Goal: Task Accomplishment & Management: Complete application form

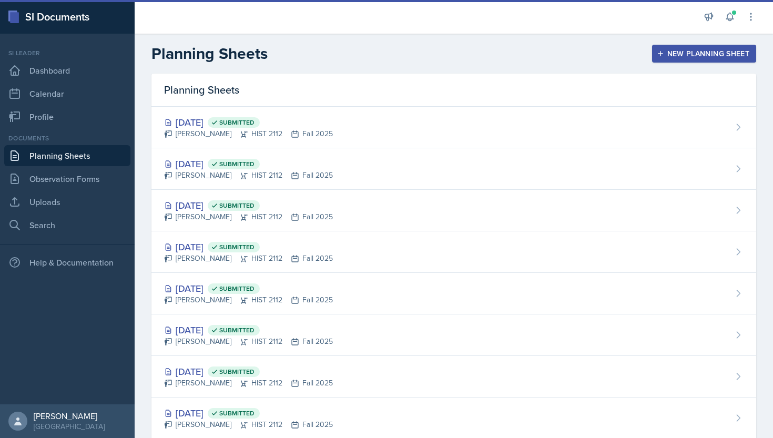
click at [670, 56] on div "New Planning Sheet" at bounding box center [704, 53] width 90 height 8
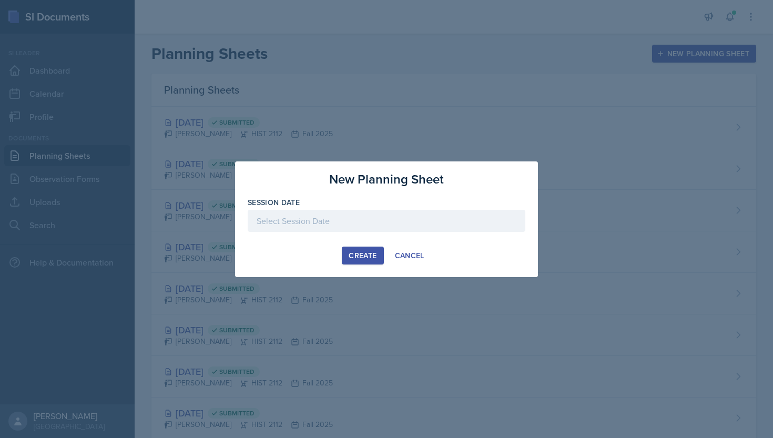
click at [376, 229] on div at bounding box center [387, 221] width 278 height 22
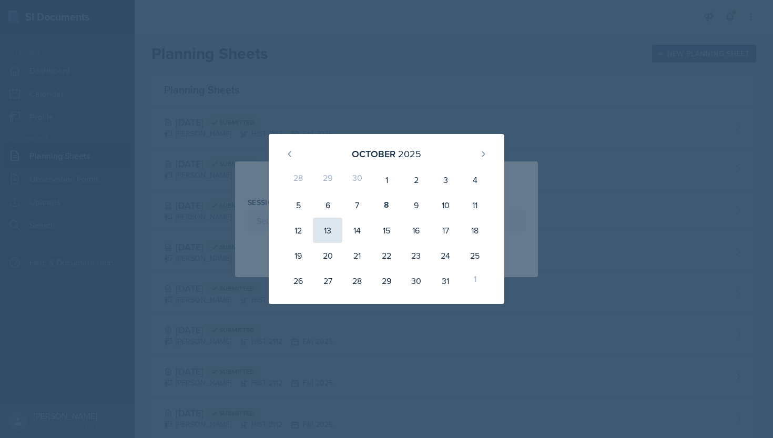
click at [331, 230] on div "13" at bounding box center [327, 230] width 29 height 25
type input "[DATE]"
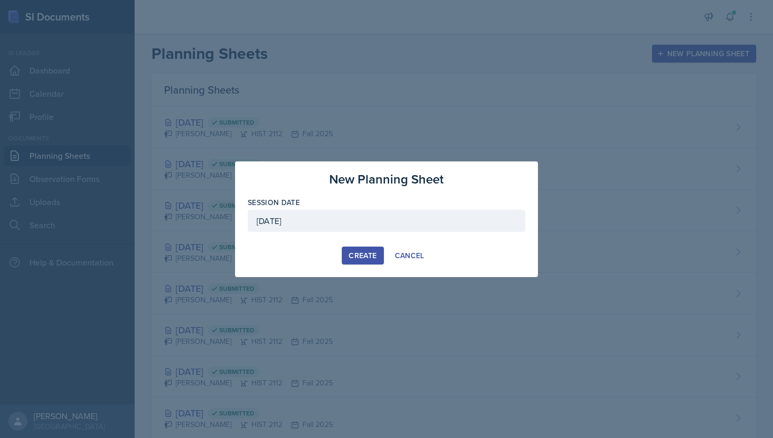
click at [350, 253] on div "Create" at bounding box center [363, 255] width 28 height 8
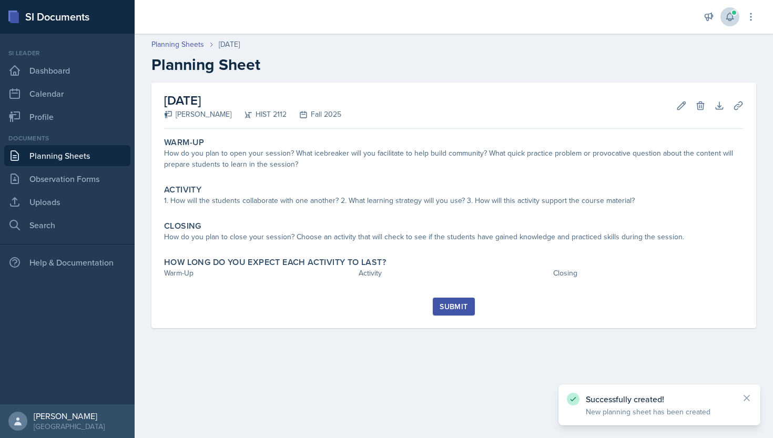
click at [732, 20] on icon at bounding box center [729, 17] width 11 height 11
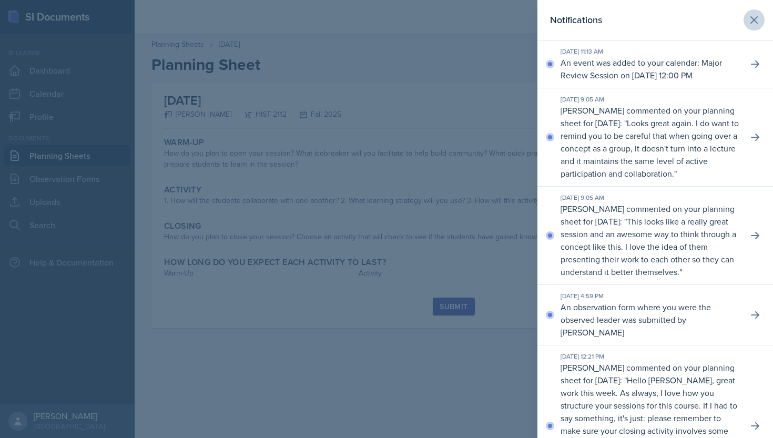
click at [754, 14] on icon at bounding box center [754, 20] width 13 height 13
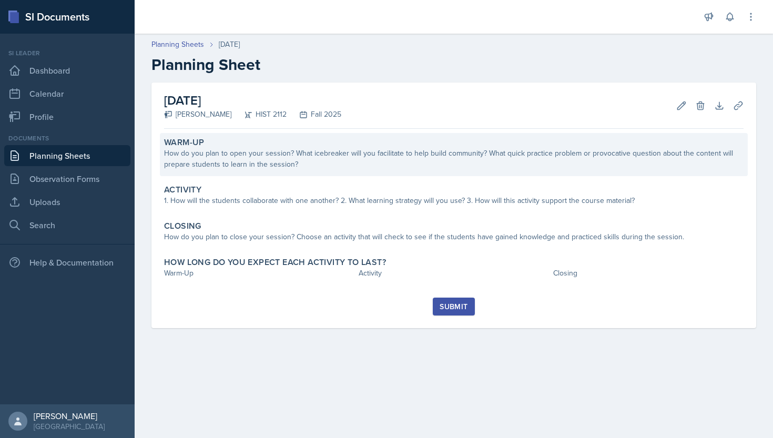
click at [408, 171] on div "Warm-Up How do you plan to open your session? What icebreaker will you facilita…" at bounding box center [454, 154] width 588 height 43
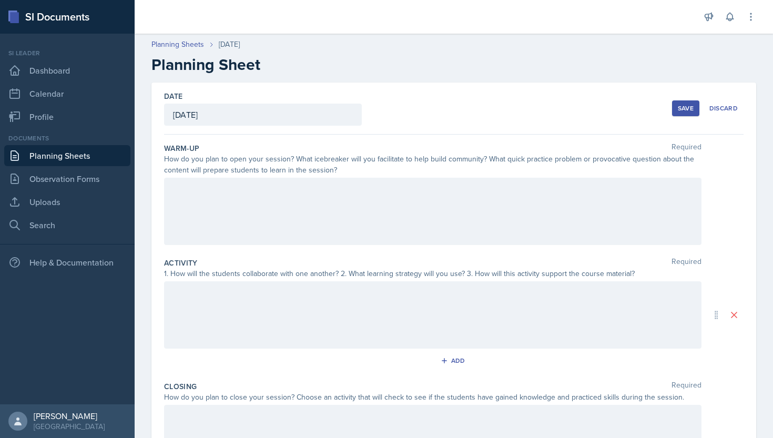
click at [396, 187] on div at bounding box center [432, 211] width 537 height 67
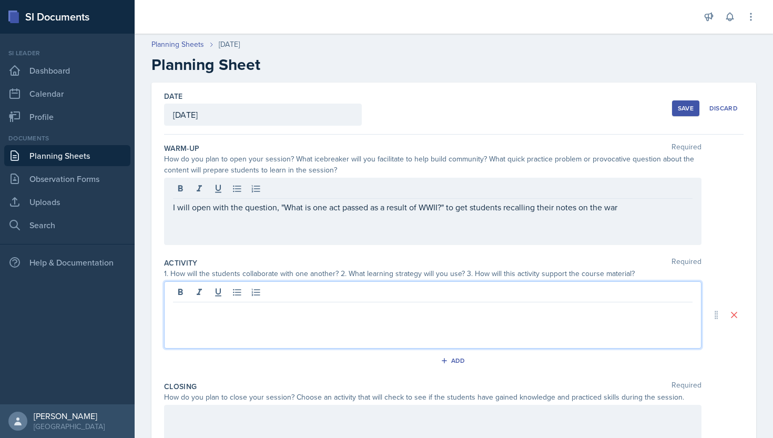
click at [369, 292] on div at bounding box center [432, 314] width 537 height 67
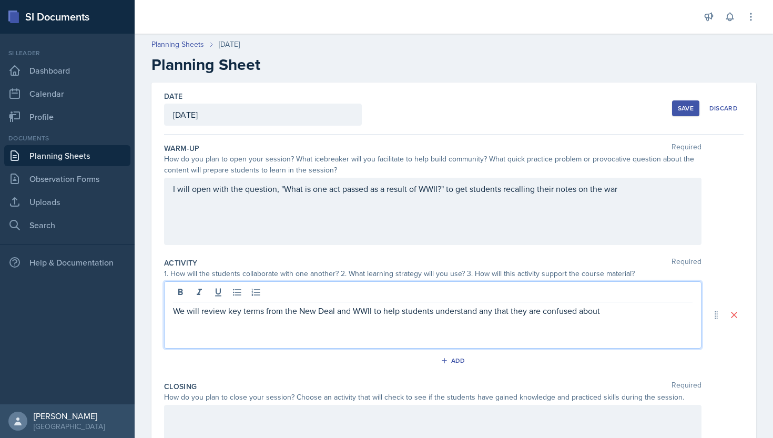
click at [265, 313] on p "We will review key terms from the New Deal and WWII to help students understand…" at bounding box center [432, 310] width 519 height 13
click at [653, 313] on p "We will review key terms in groups from the New Deal and WWII to help students …" at bounding box center [432, 310] width 519 height 13
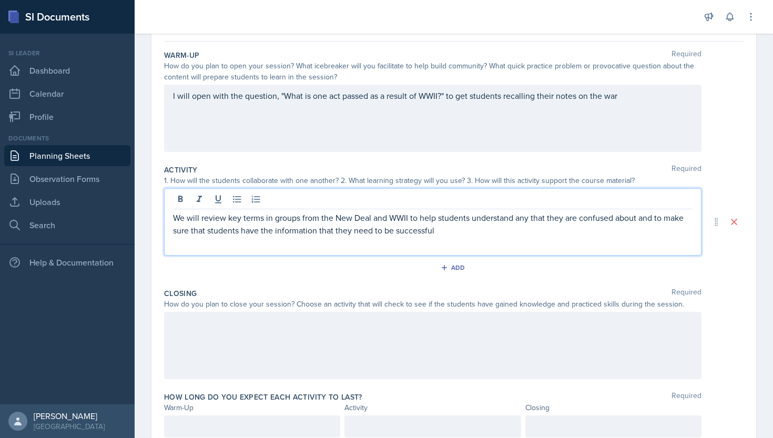
scroll to position [108, 0]
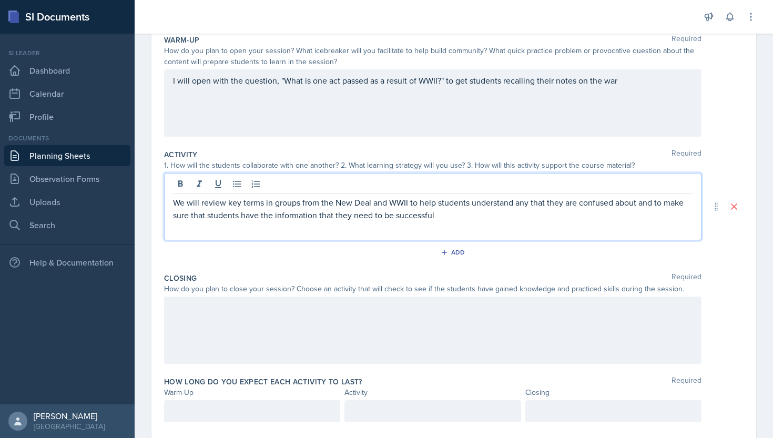
click at [619, 335] on div at bounding box center [432, 330] width 537 height 67
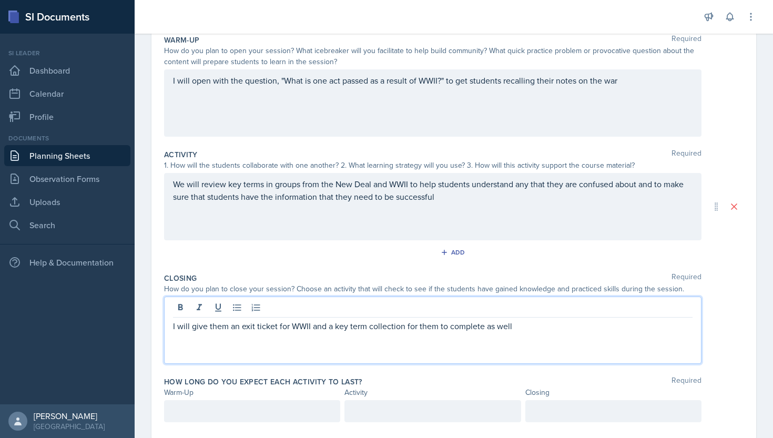
click at [287, 417] on div at bounding box center [252, 411] width 176 height 22
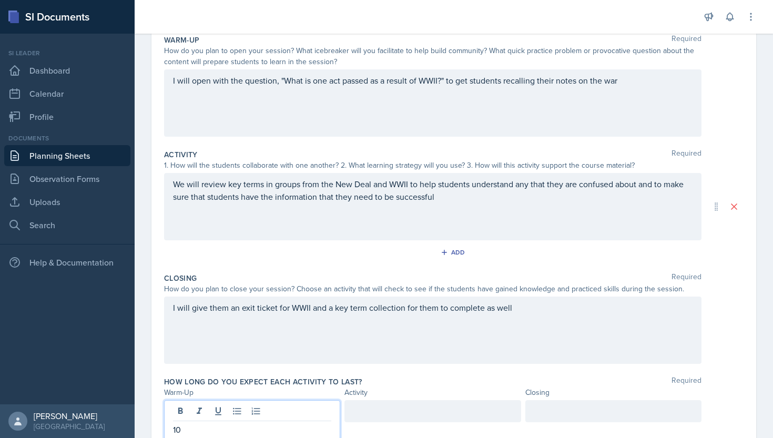
click at [362, 414] on div at bounding box center [432, 411] width 176 height 22
click at [545, 414] on div at bounding box center [613, 411] width 176 height 22
click at [543, 382] on div "How long do you expect each activity to last? Required" at bounding box center [453, 381] width 579 height 11
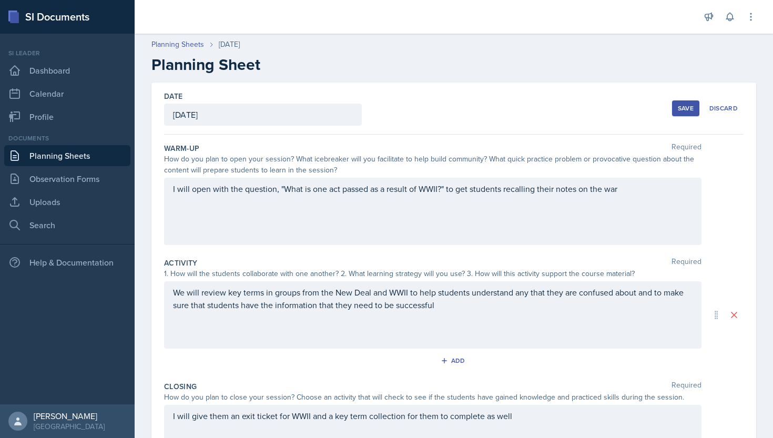
scroll to position [0, 0]
click at [678, 113] on button "Save" at bounding box center [685, 108] width 27 height 16
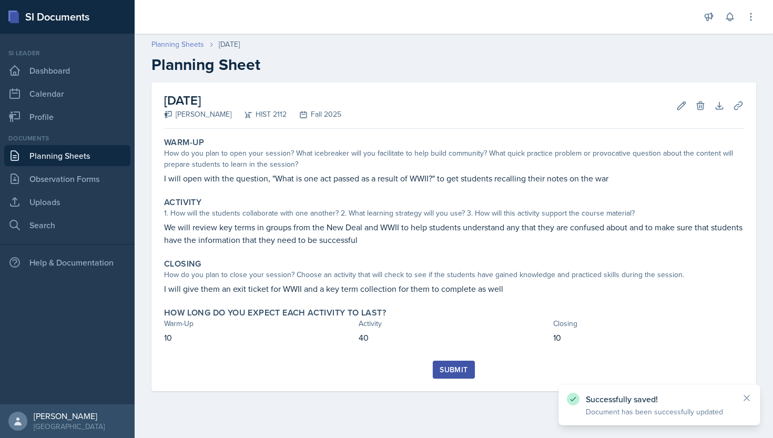
click at [193, 46] on link "Planning Sheets" at bounding box center [177, 44] width 53 height 11
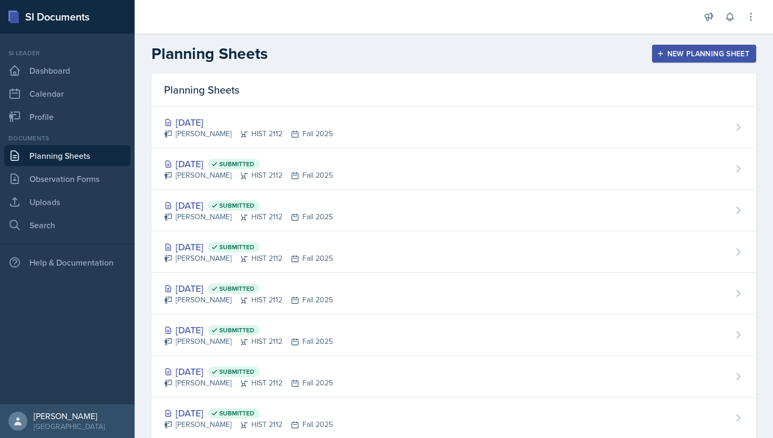
click at [677, 59] on button "New Planning Sheet" at bounding box center [704, 54] width 104 height 18
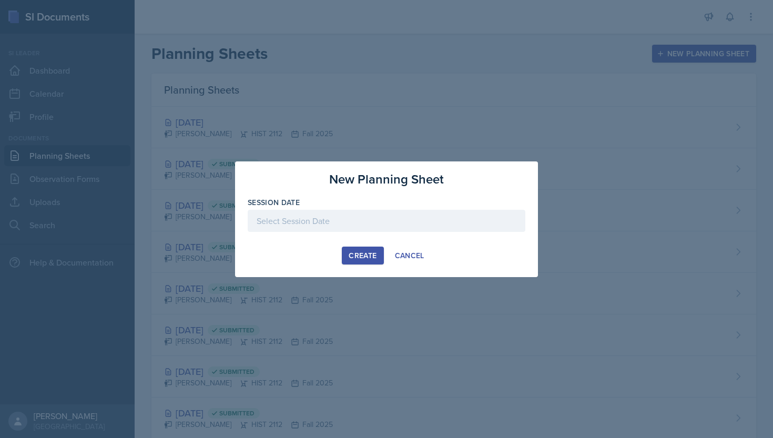
click at [384, 218] on div at bounding box center [387, 221] width 278 height 22
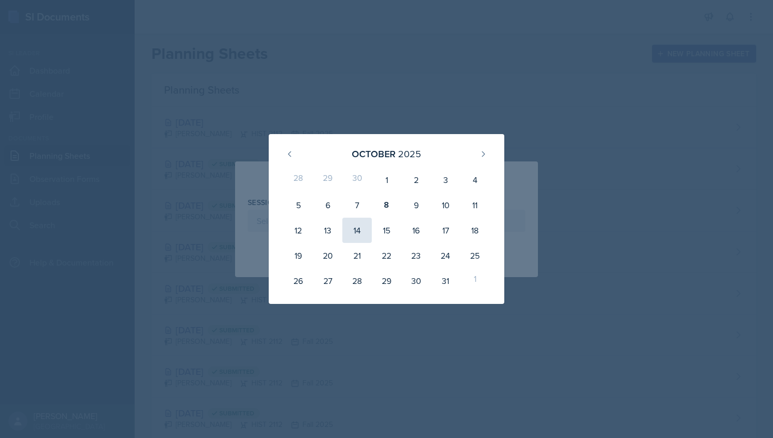
click at [357, 234] on div "14" at bounding box center [356, 230] width 29 height 25
type input "[DATE]"
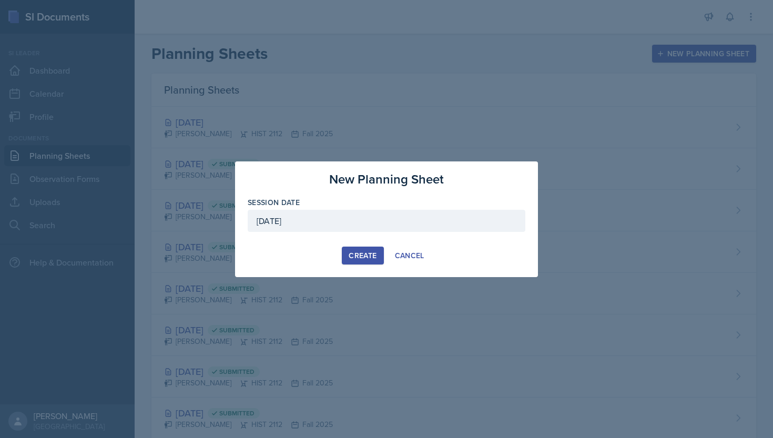
click at [361, 258] on div "Create" at bounding box center [363, 255] width 28 height 8
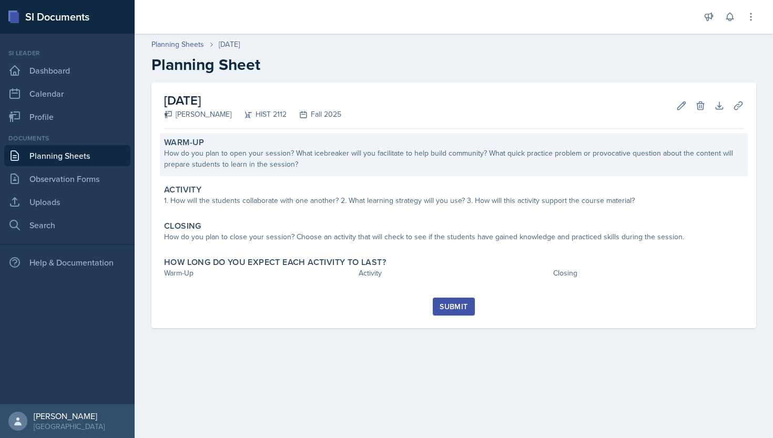
click at [371, 164] on div "How do you plan to open your session? What icebreaker will you facilitate to he…" at bounding box center [453, 159] width 579 height 22
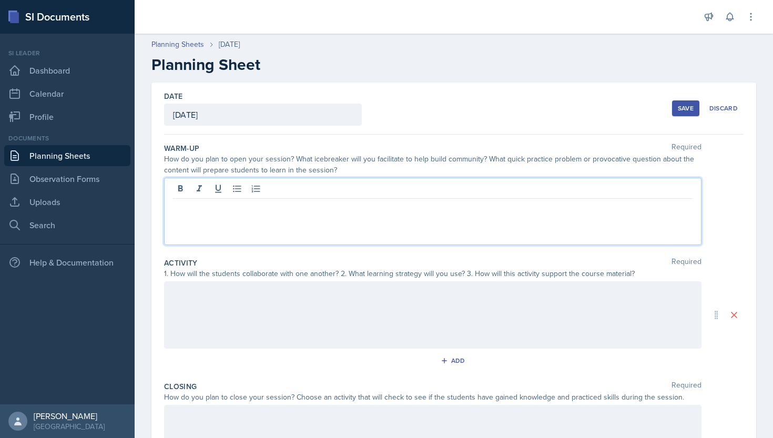
click at [373, 190] on div at bounding box center [432, 211] width 537 height 67
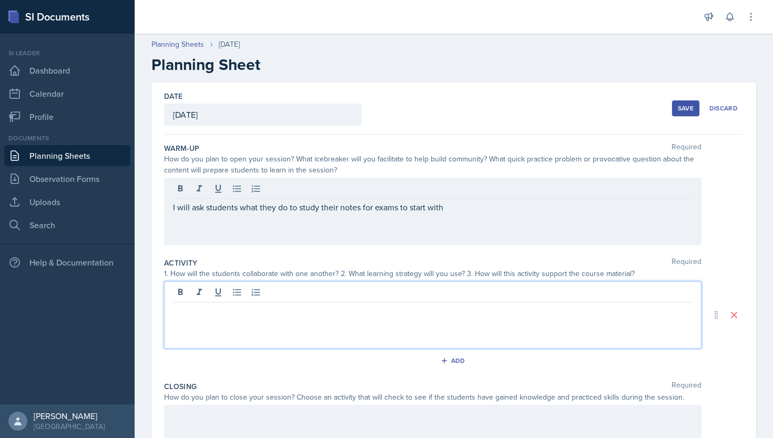
click at [334, 294] on div at bounding box center [432, 314] width 537 height 67
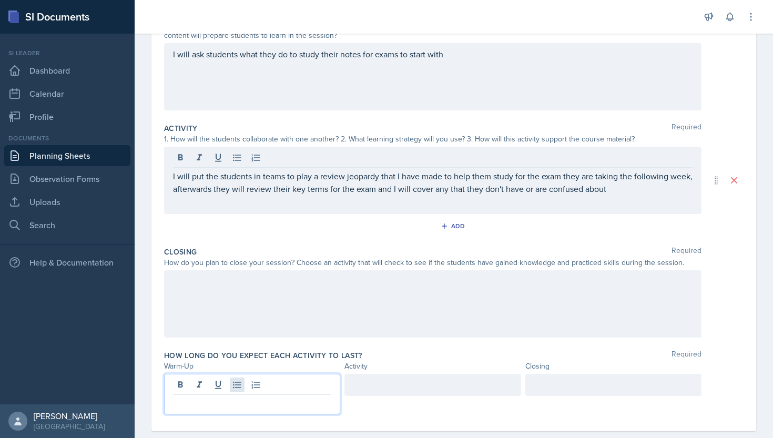
click at [238, 379] on div at bounding box center [252, 394] width 176 height 40
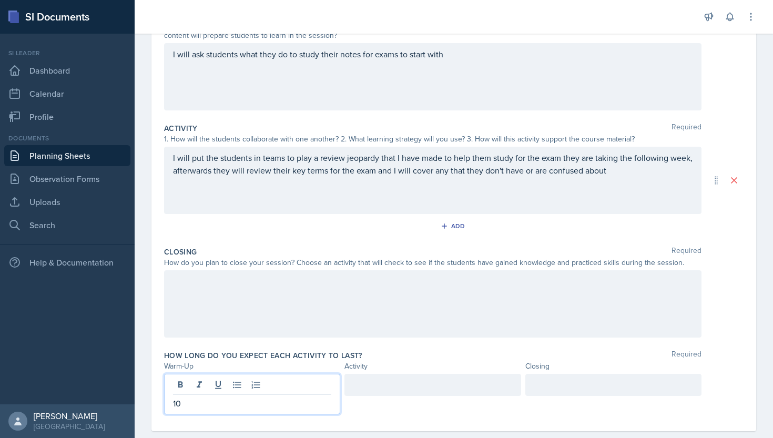
click at [389, 382] on div at bounding box center [432, 385] width 176 height 22
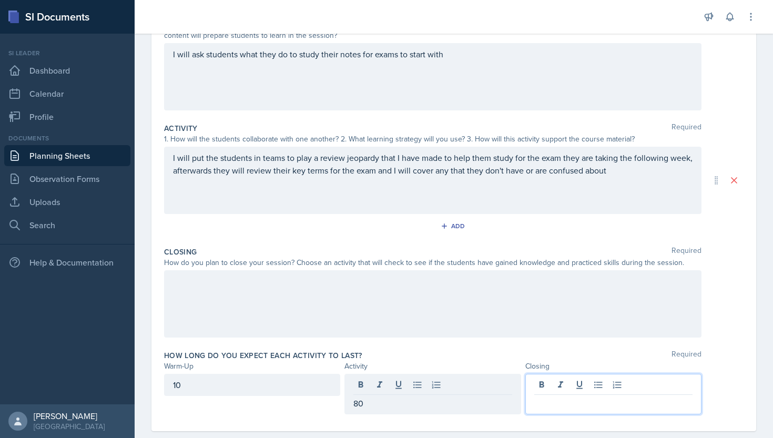
click at [621, 391] on div at bounding box center [613, 394] width 176 height 40
click at [496, 389] on div "80" at bounding box center [432, 385] width 176 height 22
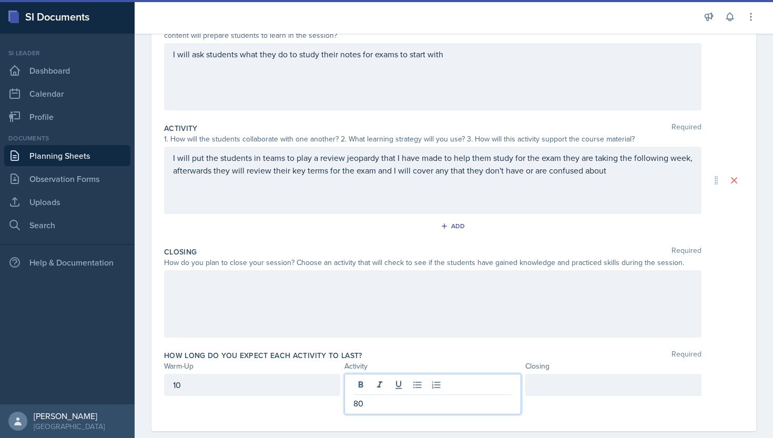
click at [488, 404] on p "80" at bounding box center [432, 403] width 158 height 13
click at [575, 387] on div at bounding box center [613, 385] width 176 height 22
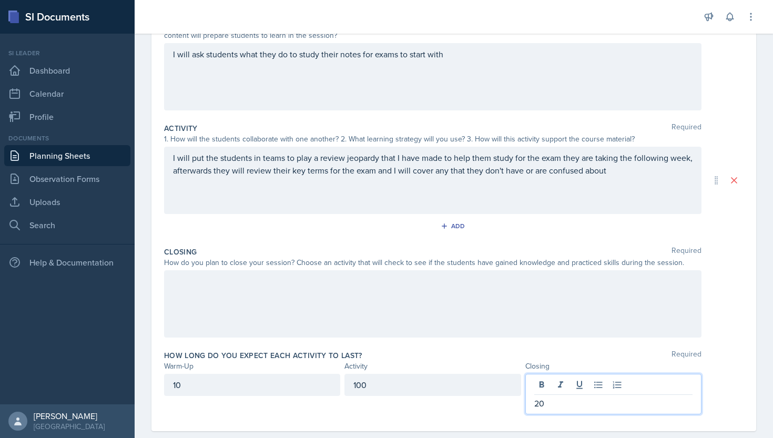
click at [469, 385] on div "100" at bounding box center [432, 385] width 176 height 22
click at [470, 352] on div "How long do you expect each activity to last? Required" at bounding box center [453, 355] width 579 height 11
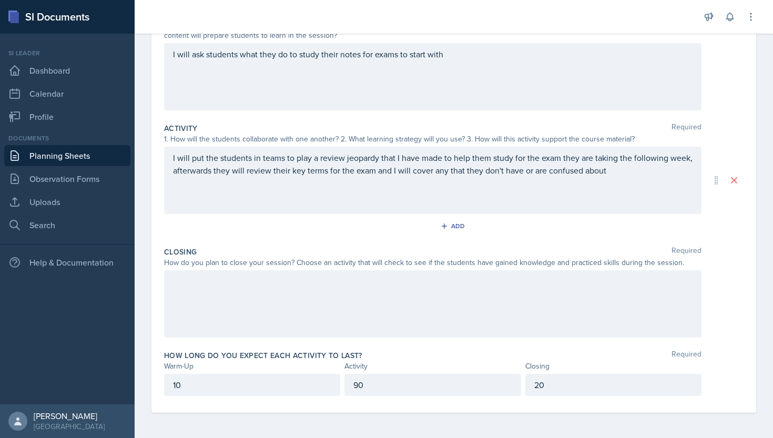
click at [614, 170] on p "I will put the students in teams to play a review jeopardy that I have made to …" at bounding box center [432, 163] width 519 height 25
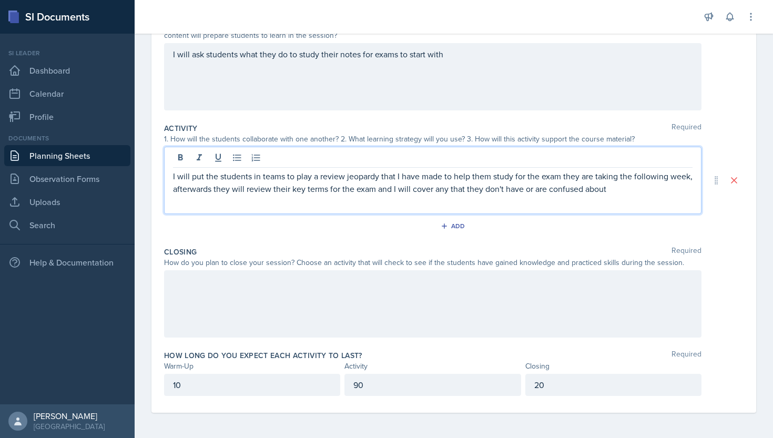
click at [505, 295] on div at bounding box center [432, 303] width 537 height 67
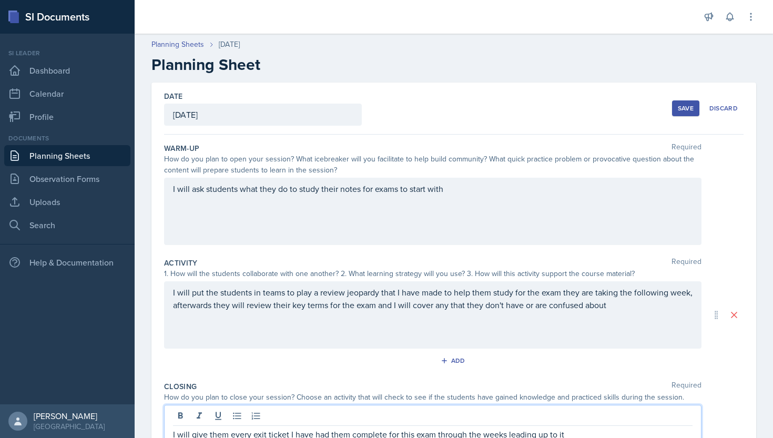
click at [678, 108] on div "Save" at bounding box center [686, 108] width 16 height 8
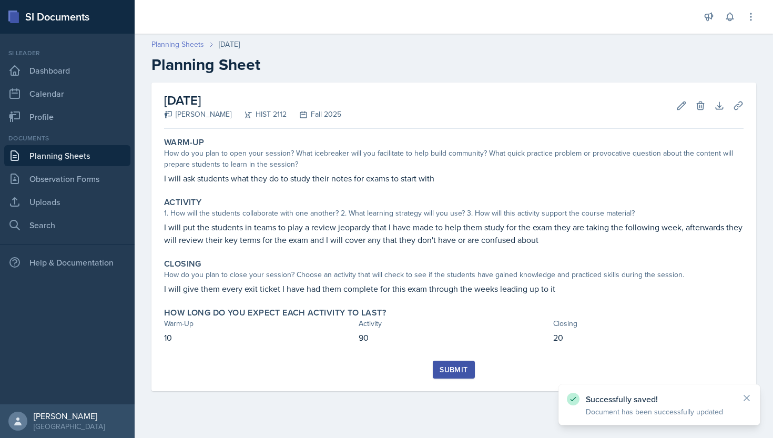
click at [197, 44] on link "Planning Sheets" at bounding box center [177, 44] width 53 height 11
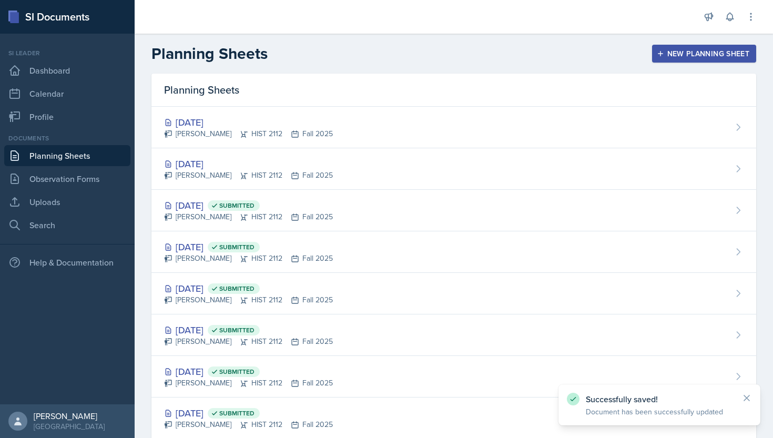
click at [672, 54] on div "New Planning Sheet" at bounding box center [704, 53] width 90 height 8
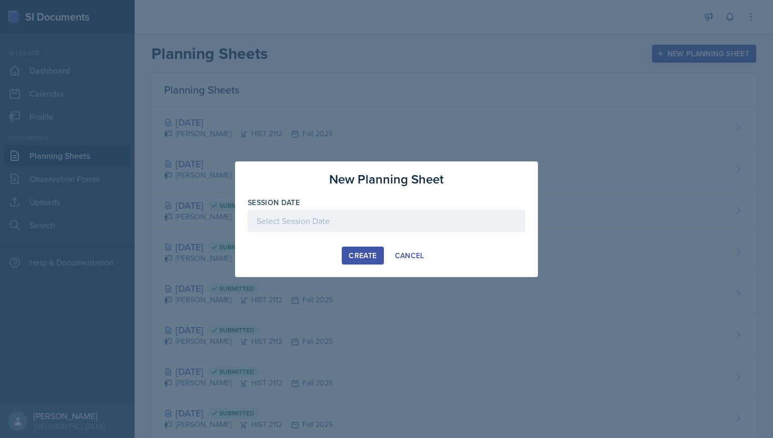
click at [375, 223] on div at bounding box center [387, 221] width 278 height 22
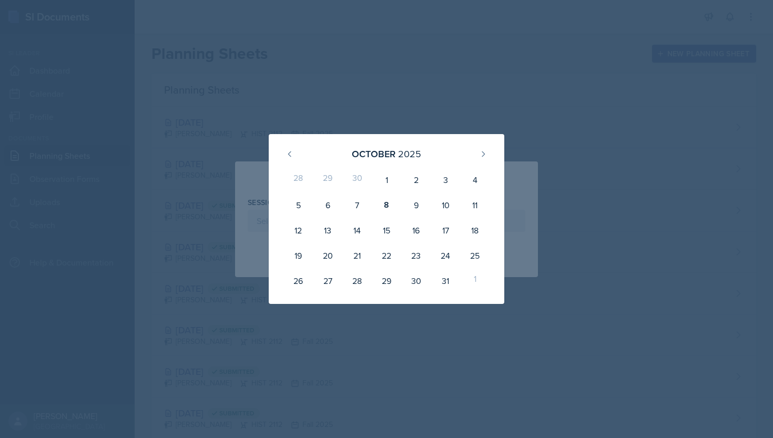
click at [464, 86] on div at bounding box center [386, 219] width 773 height 438
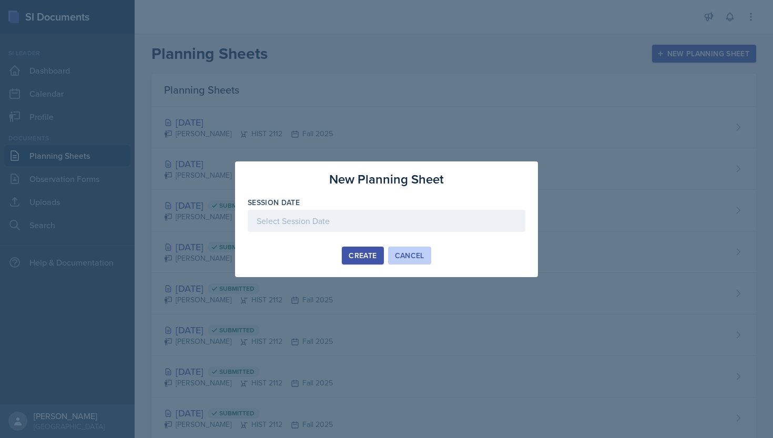
click at [409, 255] on div "Cancel" at bounding box center [409, 255] width 29 height 8
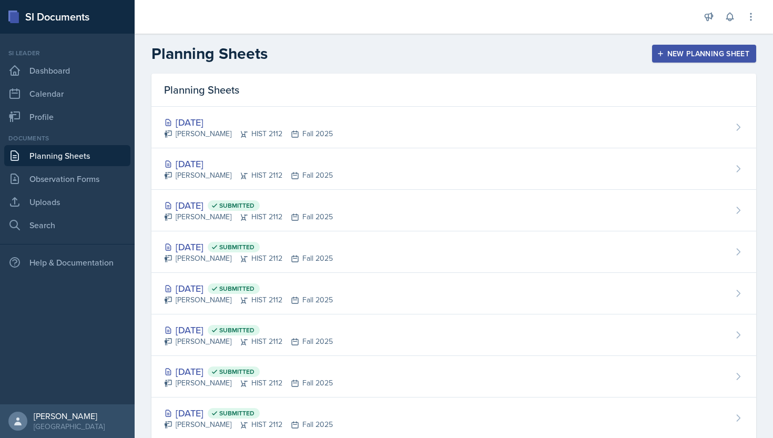
click at [671, 56] on div "New Planning Sheet" at bounding box center [704, 53] width 90 height 8
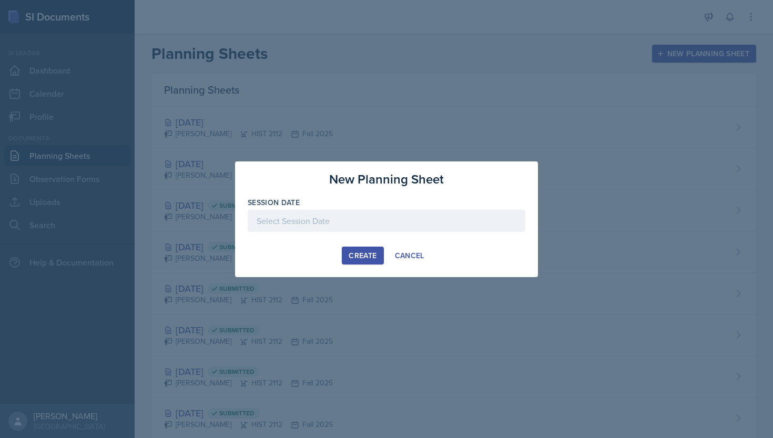
click at [402, 224] on div at bounding box center [387, 221] width 278 height 22
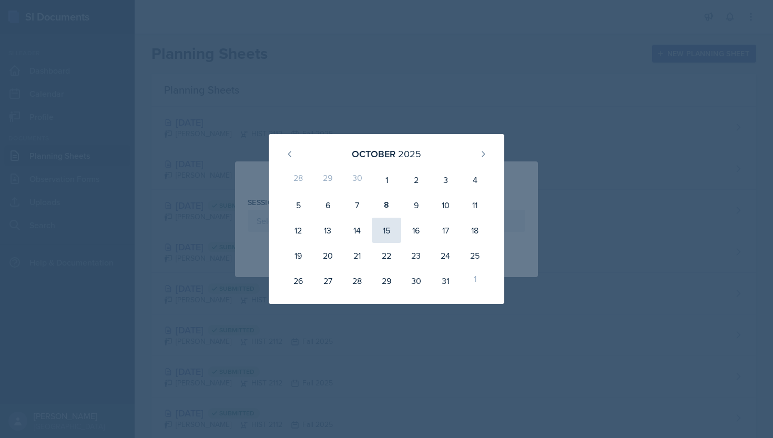
click at [391, 229] on div "15" at bounding box center [386, 230] width 29 height 25
type input "[DATE]"
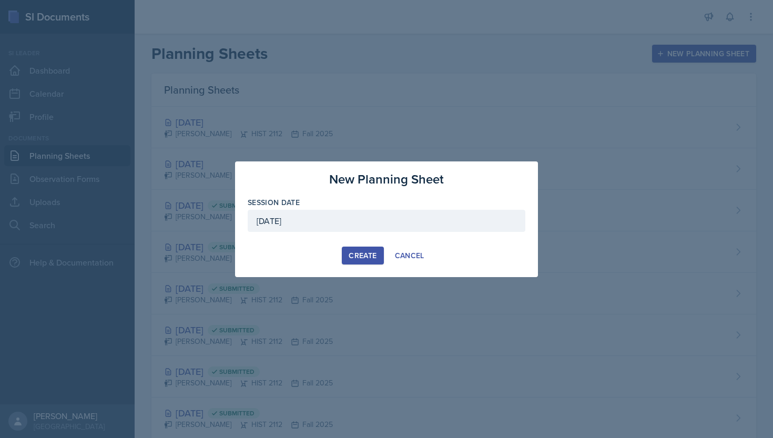
click at [362, 255] on div "Create" at bounding box center [363, 255] width 28 height 8
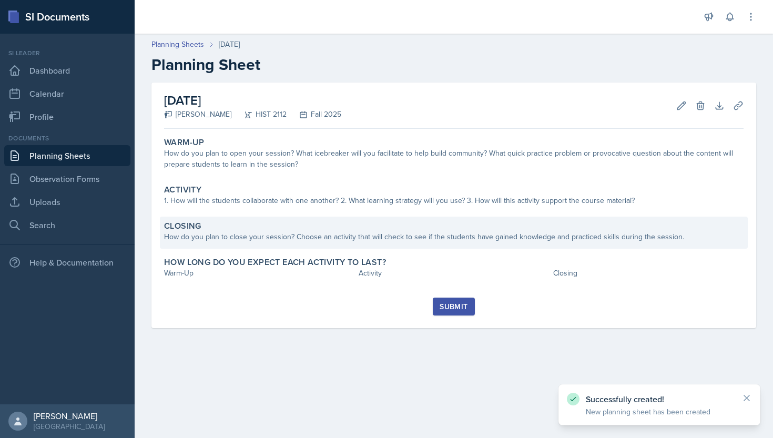
click at [355, 243] on div "Closing How do you plan to close your session? Choose an activity that will che…" at bounding box center [454, 233] width 588 height 32
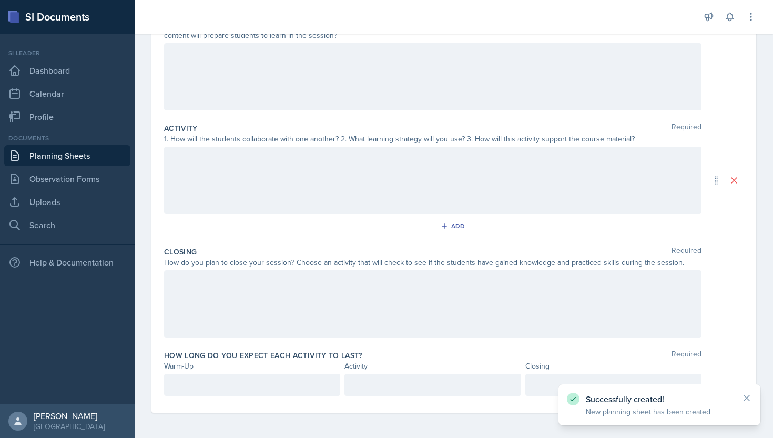
click at [361, 282] on div at bounding box center [432, 303] width 537 height 67
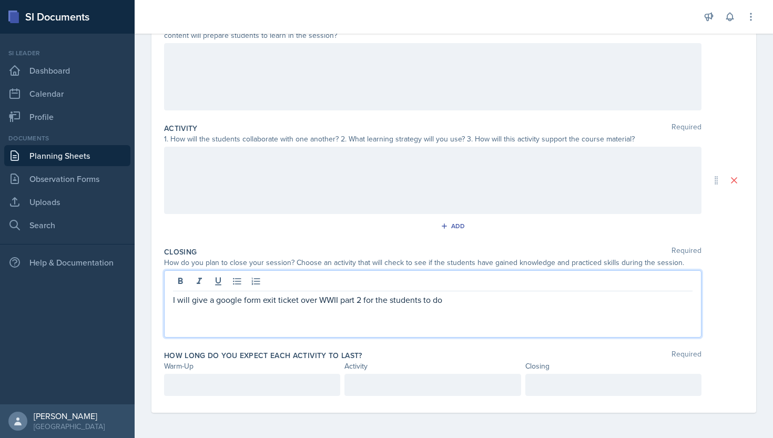
click at [539, 385] on div at bounding box center [613, 385] width 176 height 22
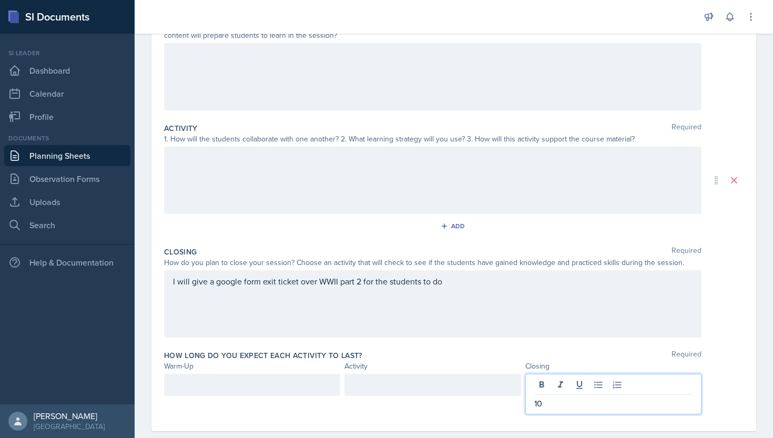
click at [514, 350] on div "How long do you expect each activity to last? Required Warm-Up Activity Closing…" at bounding box center [453, 384] width 579 height 77
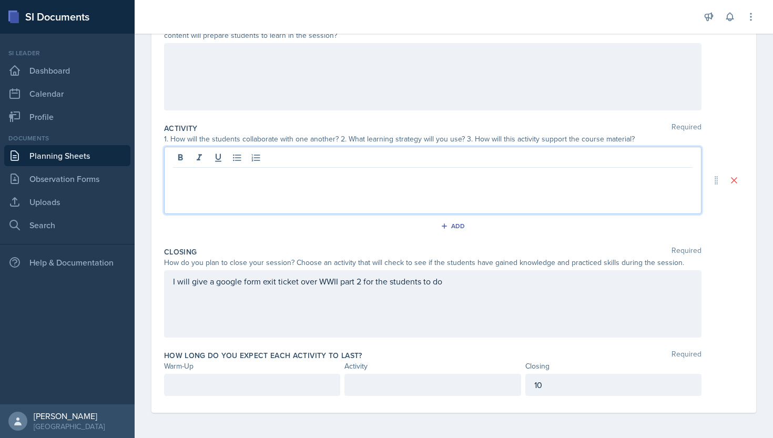
click at [416, 161] on div at bounding box center [432, 180] width 537 height 67
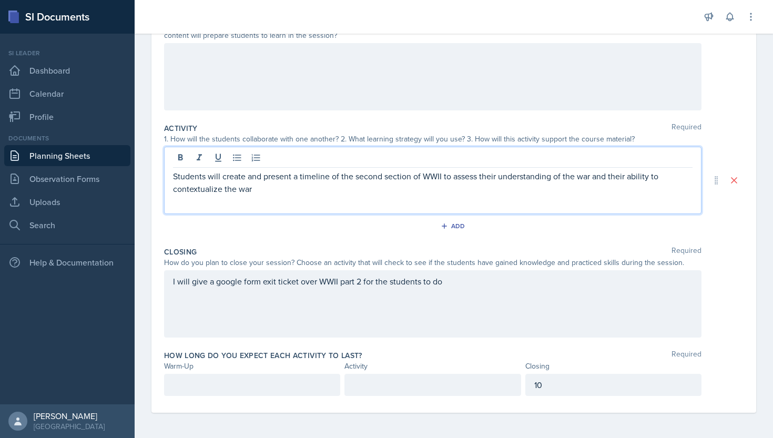
click at [307, 221] on div "Add" at bounding box center [453, 228] width 579 height 20
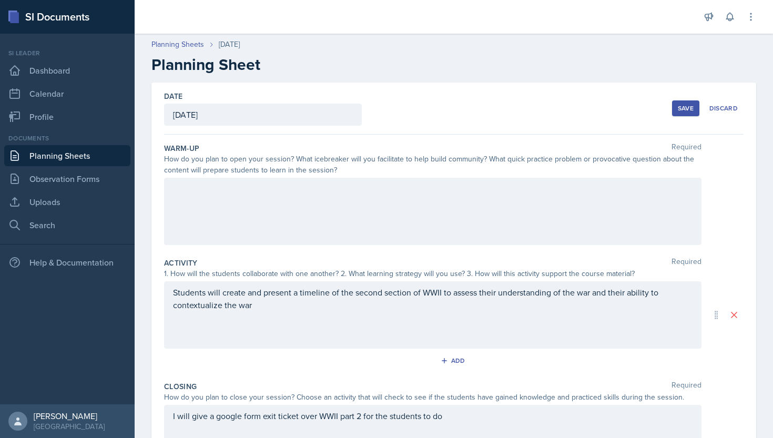
scroll to position [0, 0]
click at [315, 190] on div at bounding box center [432, 211] width 537 height 67
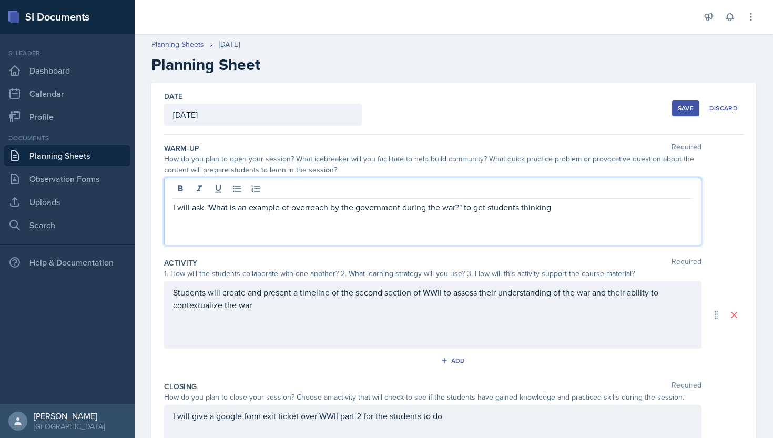
click at [491, 90] on div "Date [DATE] [DATE] 28 29 30 1 2 3 4 5 6 7 8 9 10 11 12 13 14 15 16 17 18 19 20 …" at bounding box center [453, 109] width 579 height 52
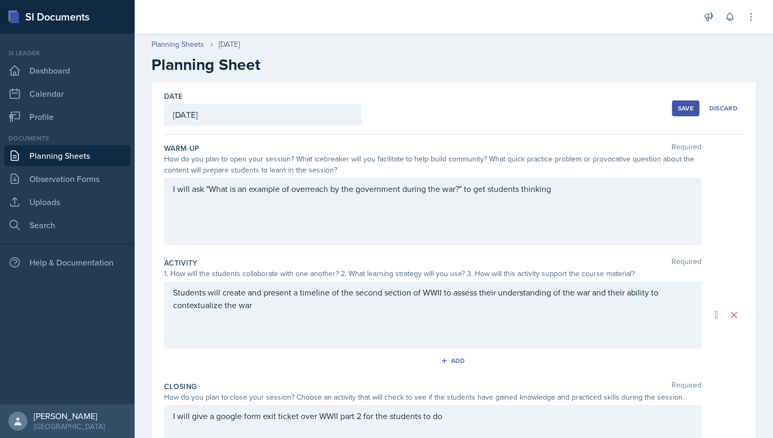
click at [683, 111] on div "Save" at bounding box center [686, 108] width 16 height 8
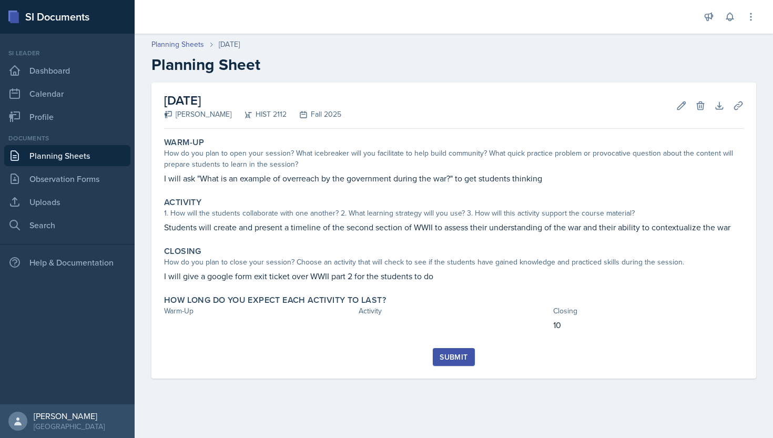
click at [256, 344] on div "Warm-Up How do you plan to open your session? What icebreaker will you facilita…" at bounding box center [453, 240] width 579 height 215
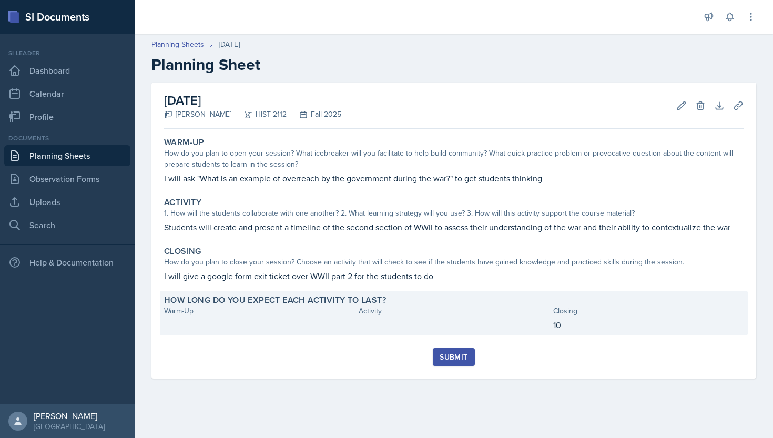
click at [252, 331] on div "How long do you expect each activity to last? Warm-Up Activity Closing 10" at bounding box center [454, 313] width 588 height 45
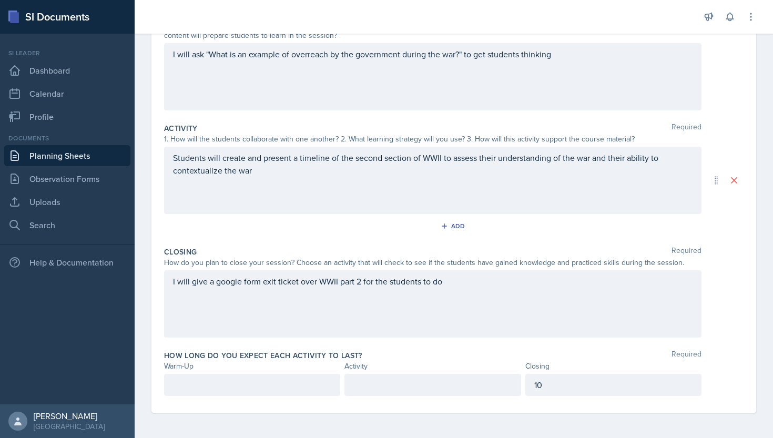
scroll to position [135, 0]
click at [256, 375] on div at bounding box center [252, 385] width 176 height 22
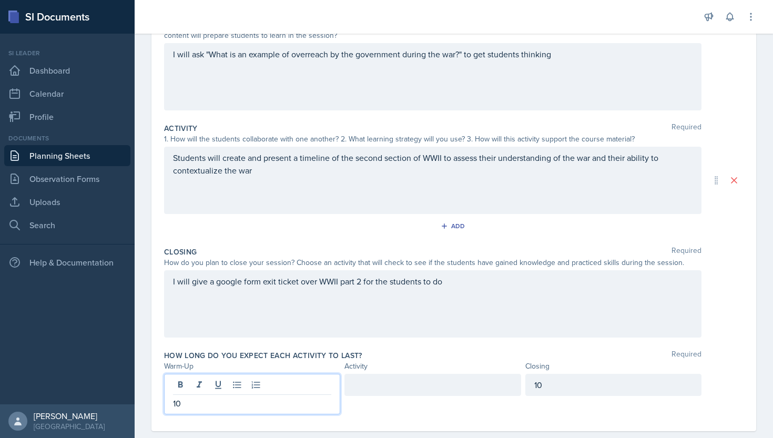
click at [410, 375] on div at bounding box center [432, 385] width 176 height 22
click at [428, 345] on div "Closing Required How do you plan to close your session? Choose an activity that…" at bounding box center [453, 294] width 579 height 104
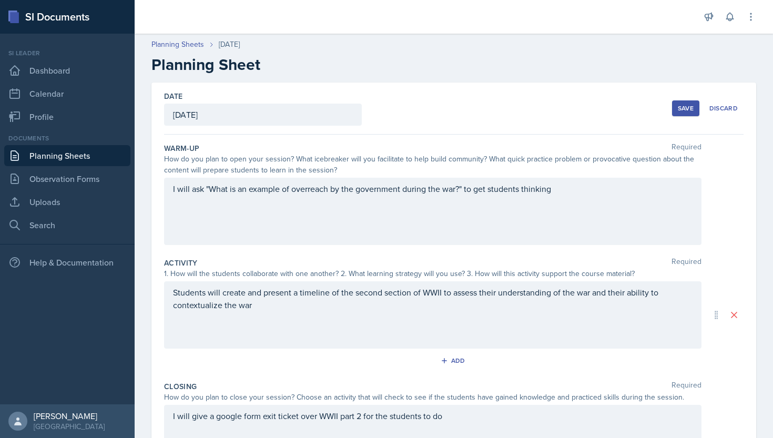
scroll to position [0, 0]
click at [681, 113] on button "Save" at bounding box center [685, 108] width 27 height 16
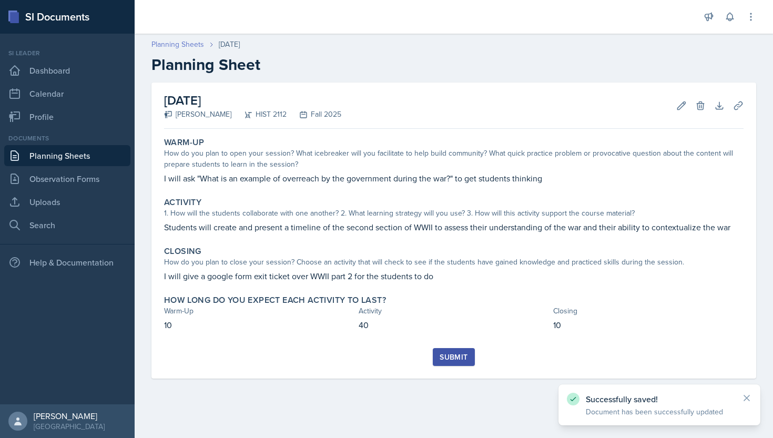
click at [196, 44] on link "Planning Sheets" at bounding box center [177, 44] width 53 height 11
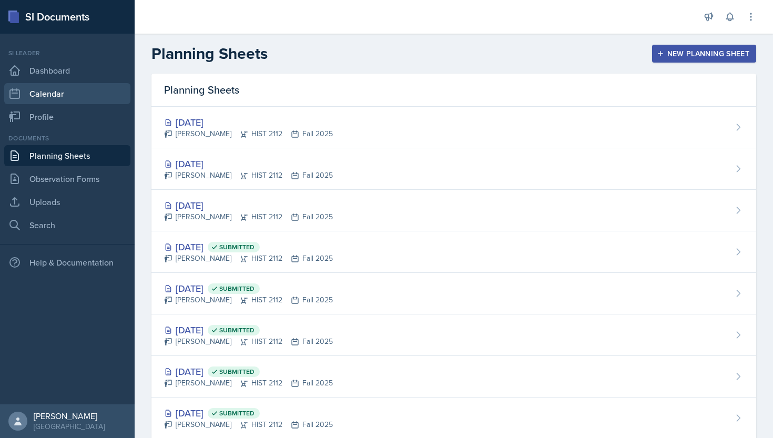
click at [83, 100] on link "Calendar" at bounding box center [67, 93] width 126 height 21
